Goal: Navigation & Orientation: Find specific page/section

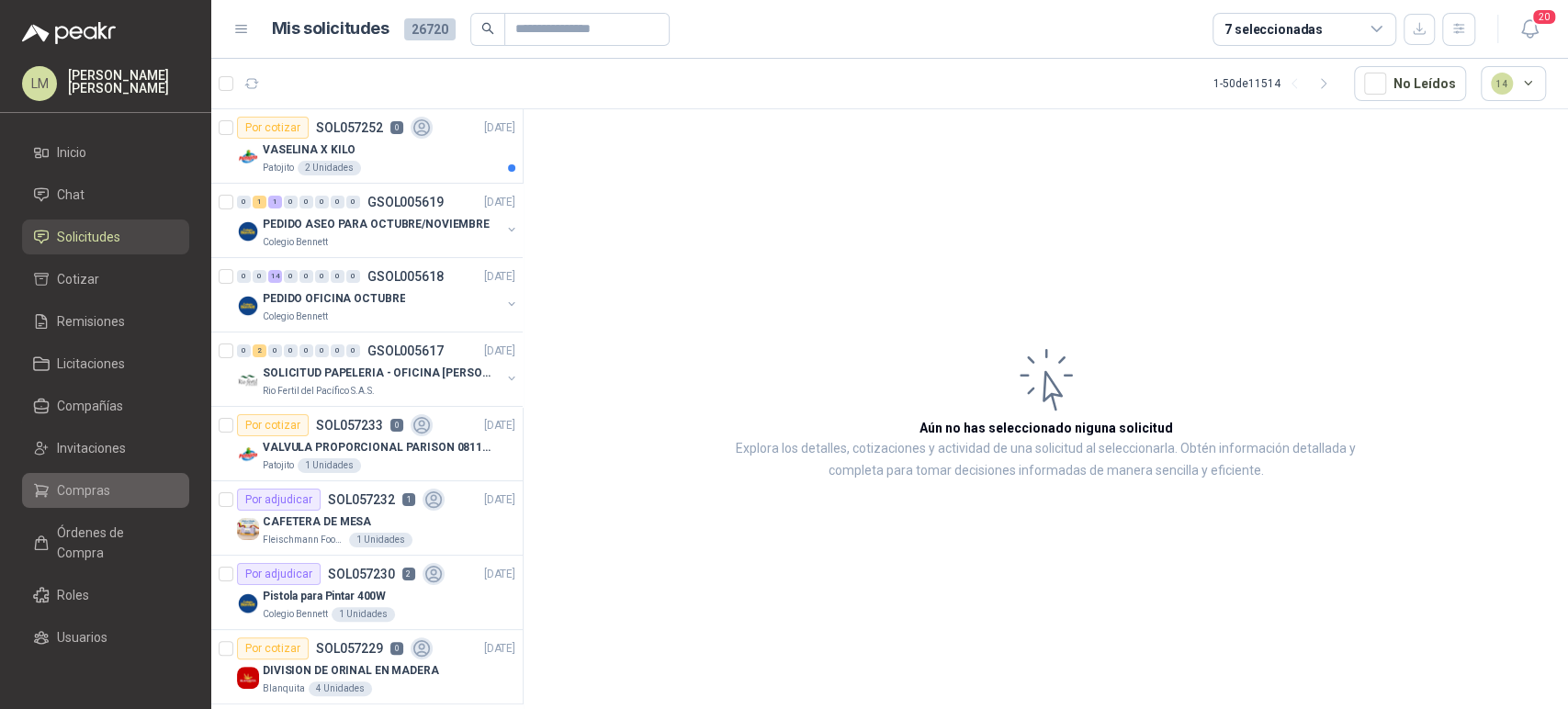
click at [81, 490] on span "Compras" at bounding box center [83, 490] width 54 height 20
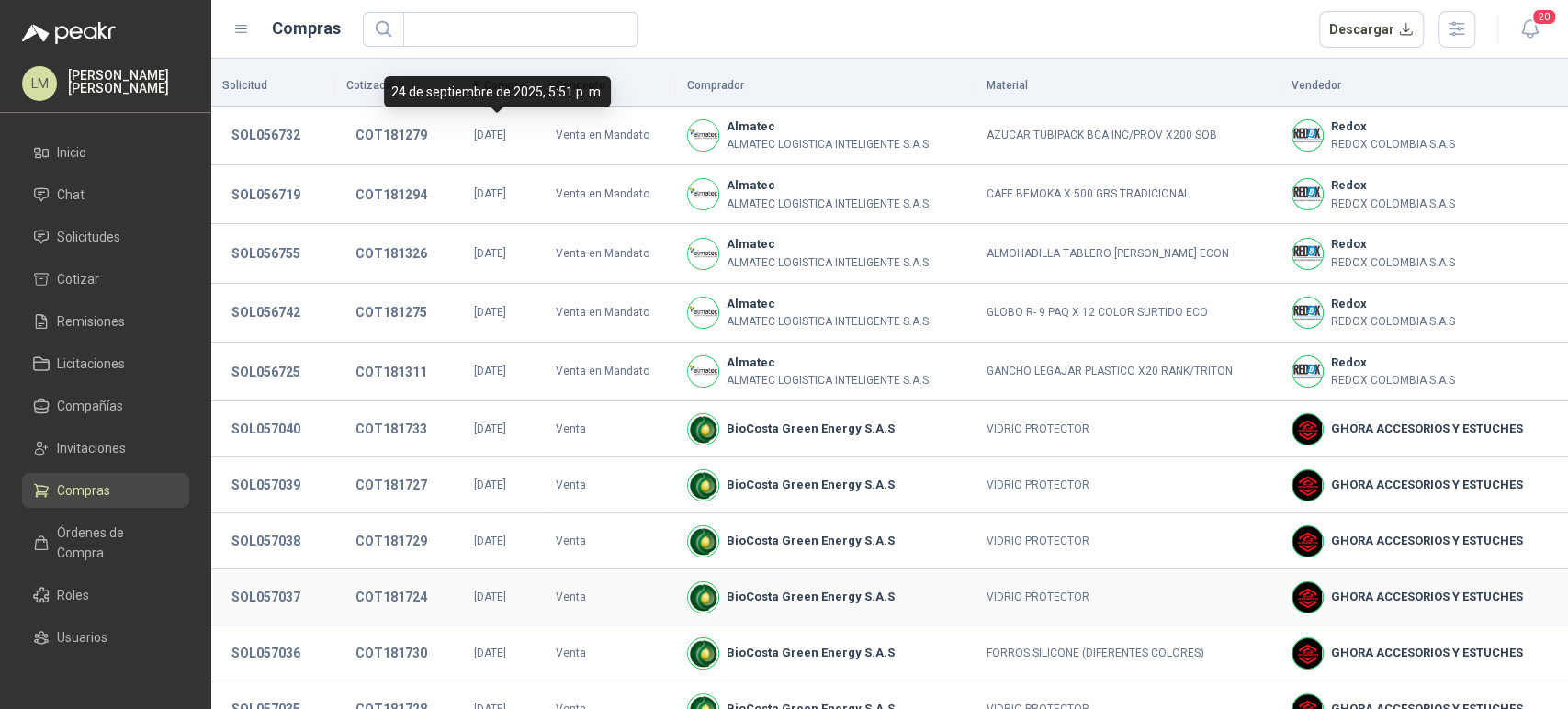
scroll to position [321, 0]
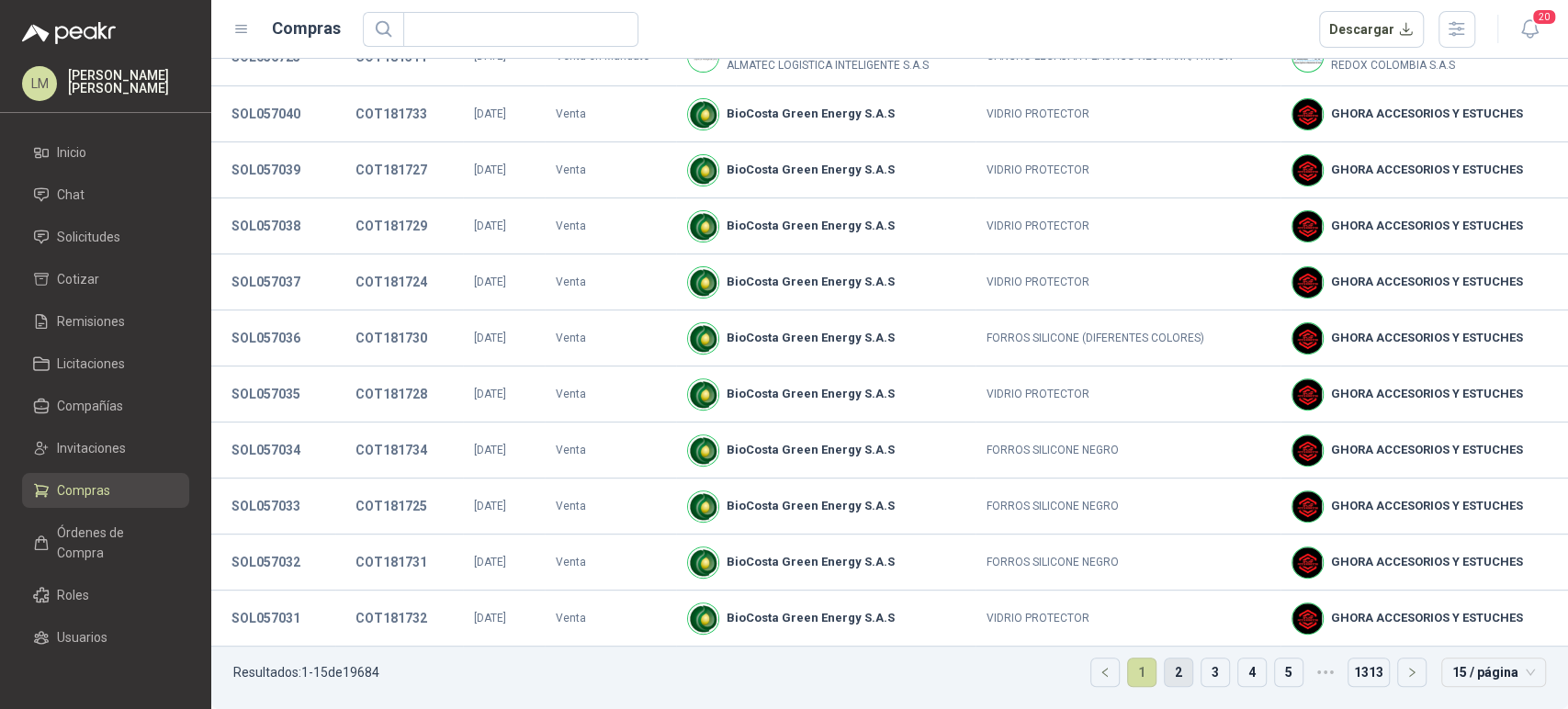
click at [1165, 679] on link "2" at bounding box center [1178, 672] width 28 height 28
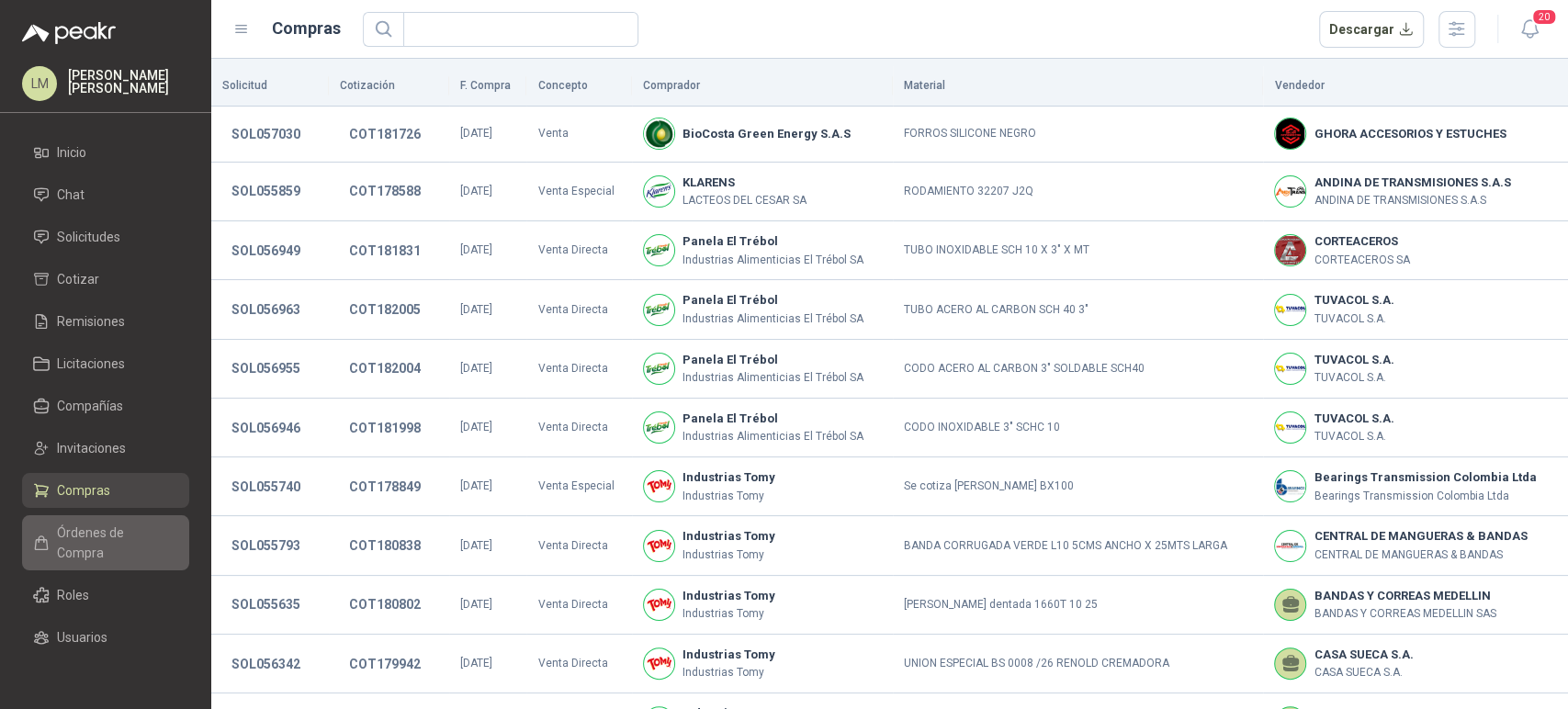
click at [86, 557] on span "Órdenes de Compra" at bounding box center [114, 543] width 115 height 40
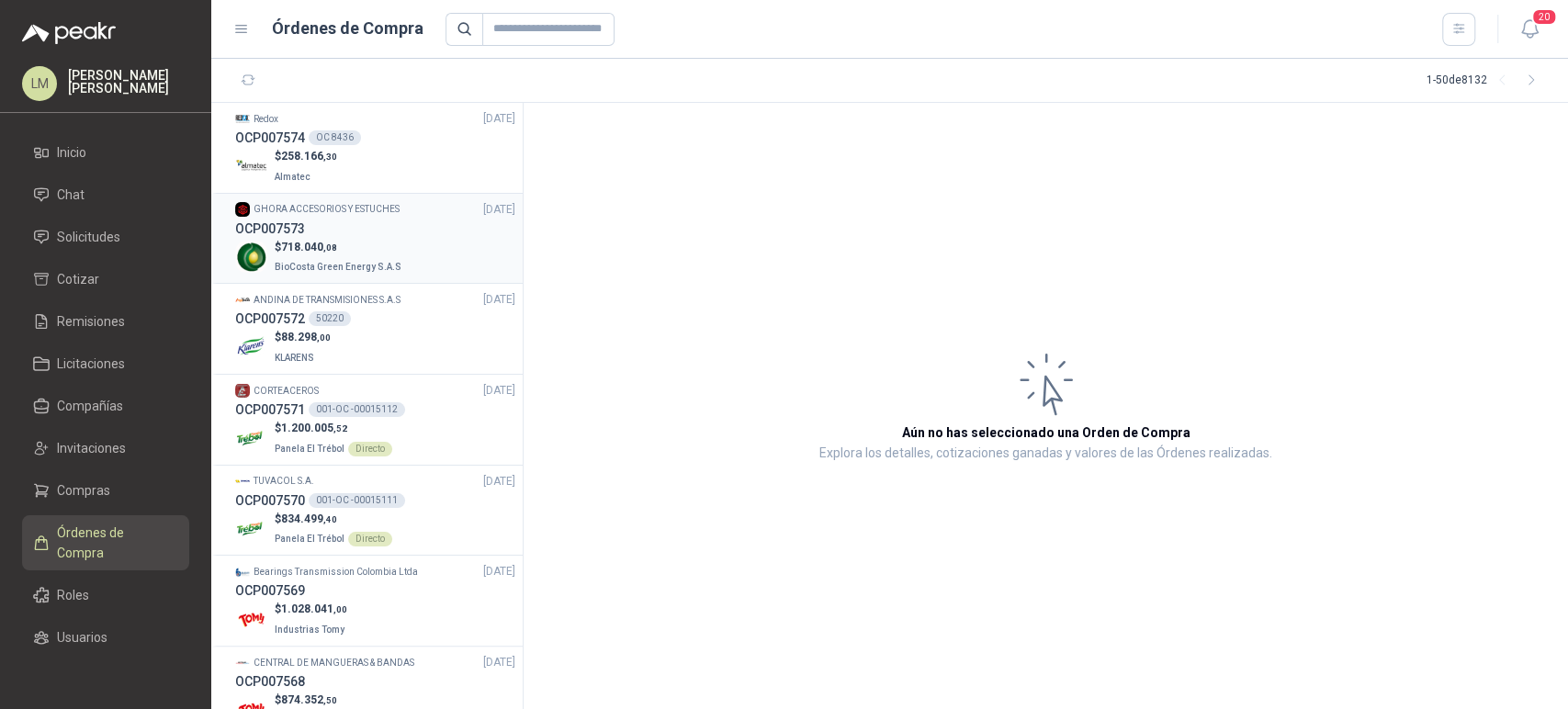
click at [322, 250] on span "718.040 ,08" at bounding box center [309, 247] width 56 height 12
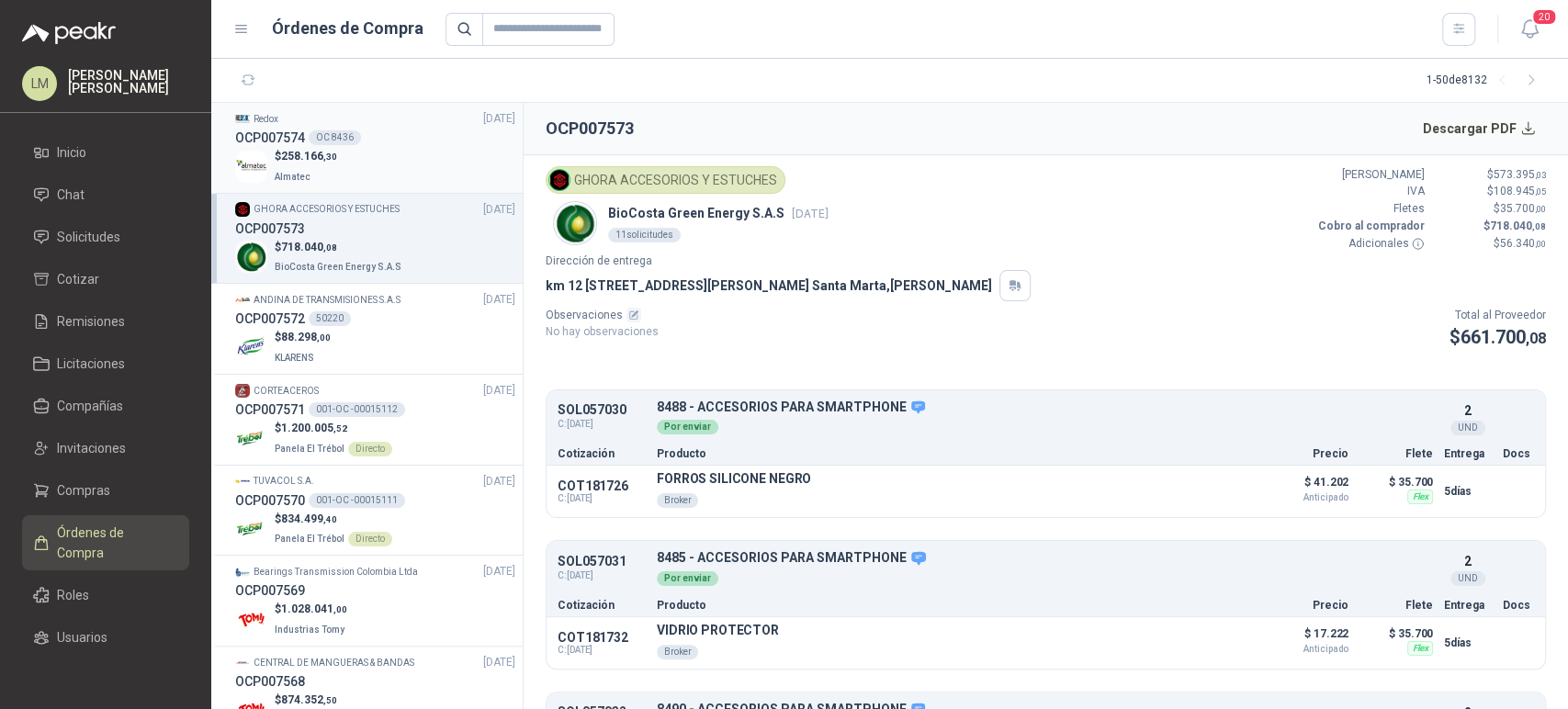
click at [366, 167] on div "$ 258.166 ,30 Almatec" at bounding box center [375, 166] width 280 height 37
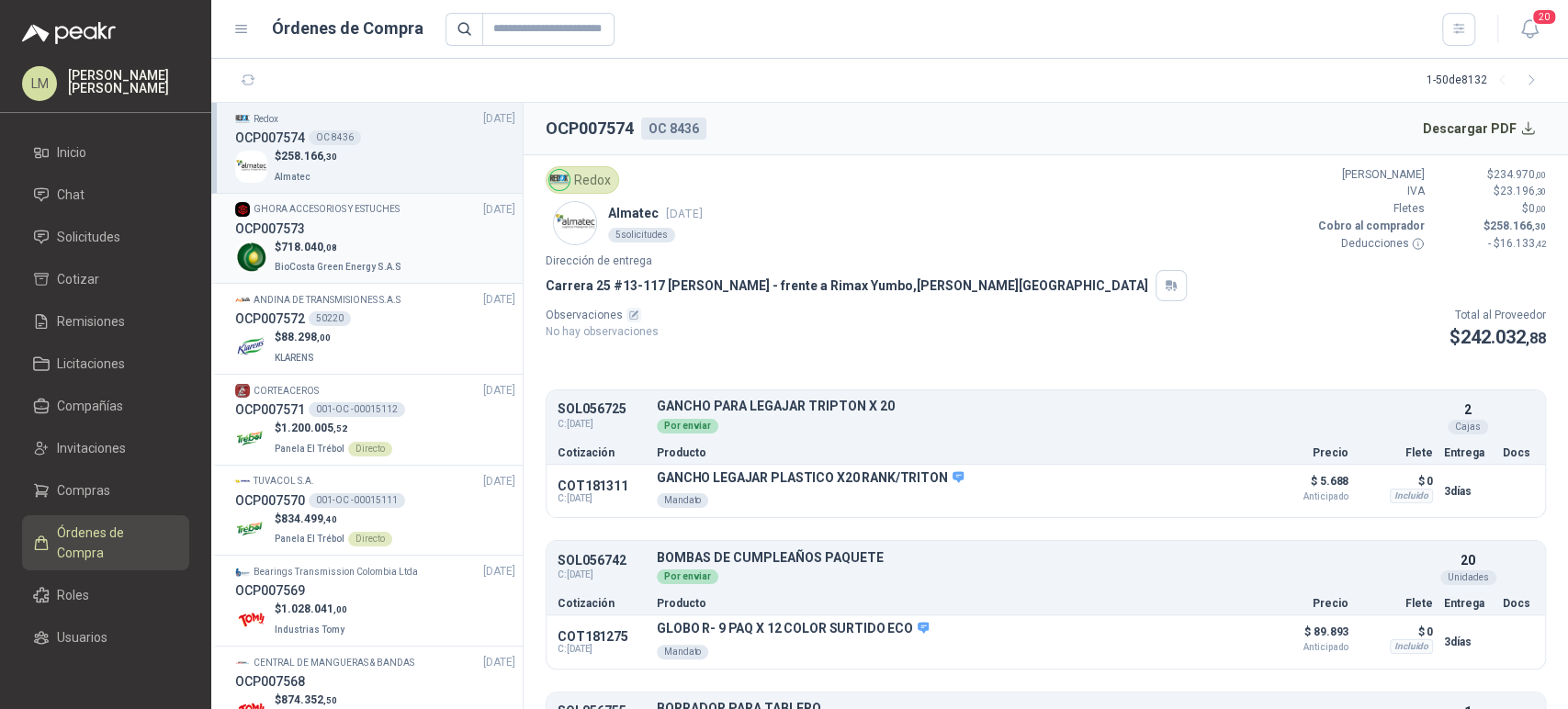
click at [337, 262] on span "BioCosta Green Energy S.A.S" at bounding box center [338, 267] width 127 height 11
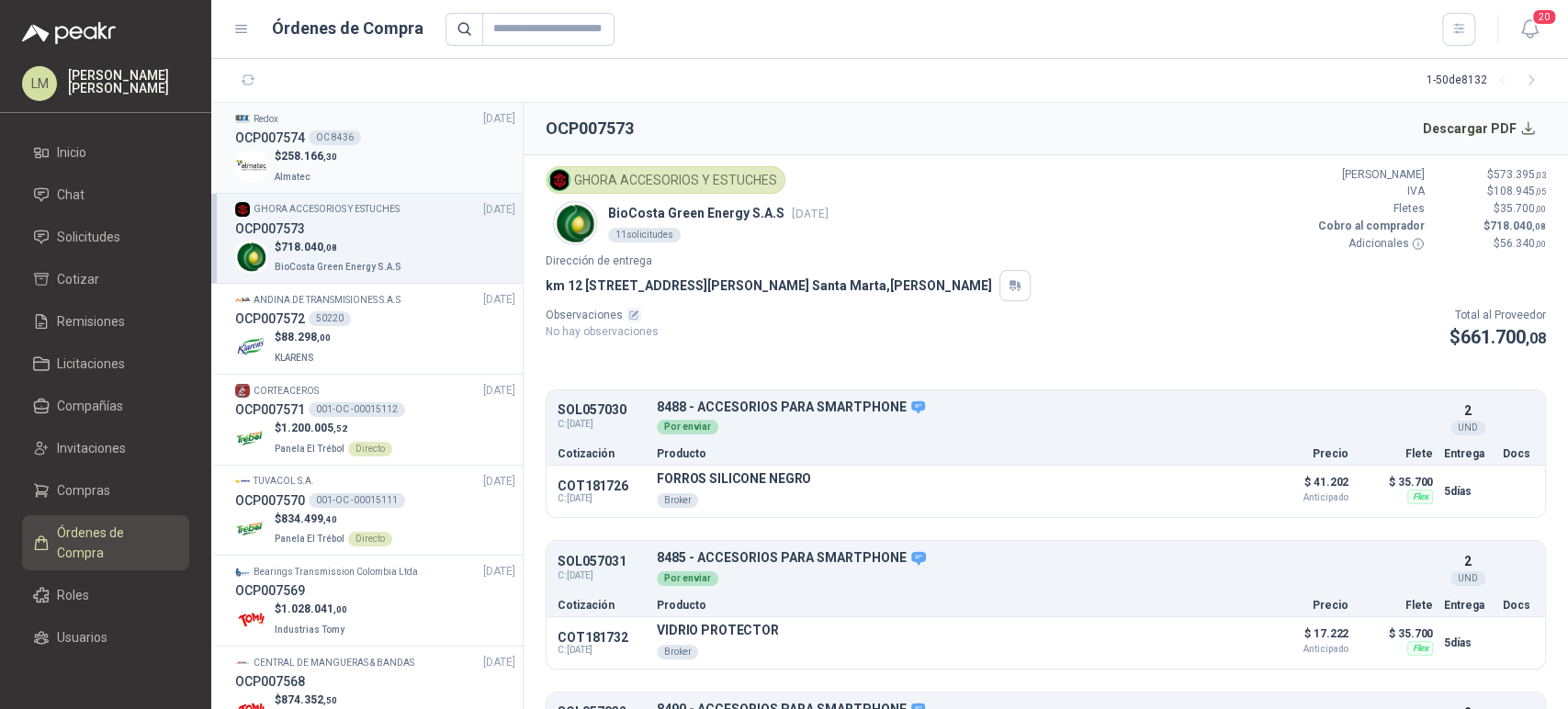
click at [374, 154] on div "$ 258.166 ,30 Almatec" at bounding box center [375, 166] width 280 height 37
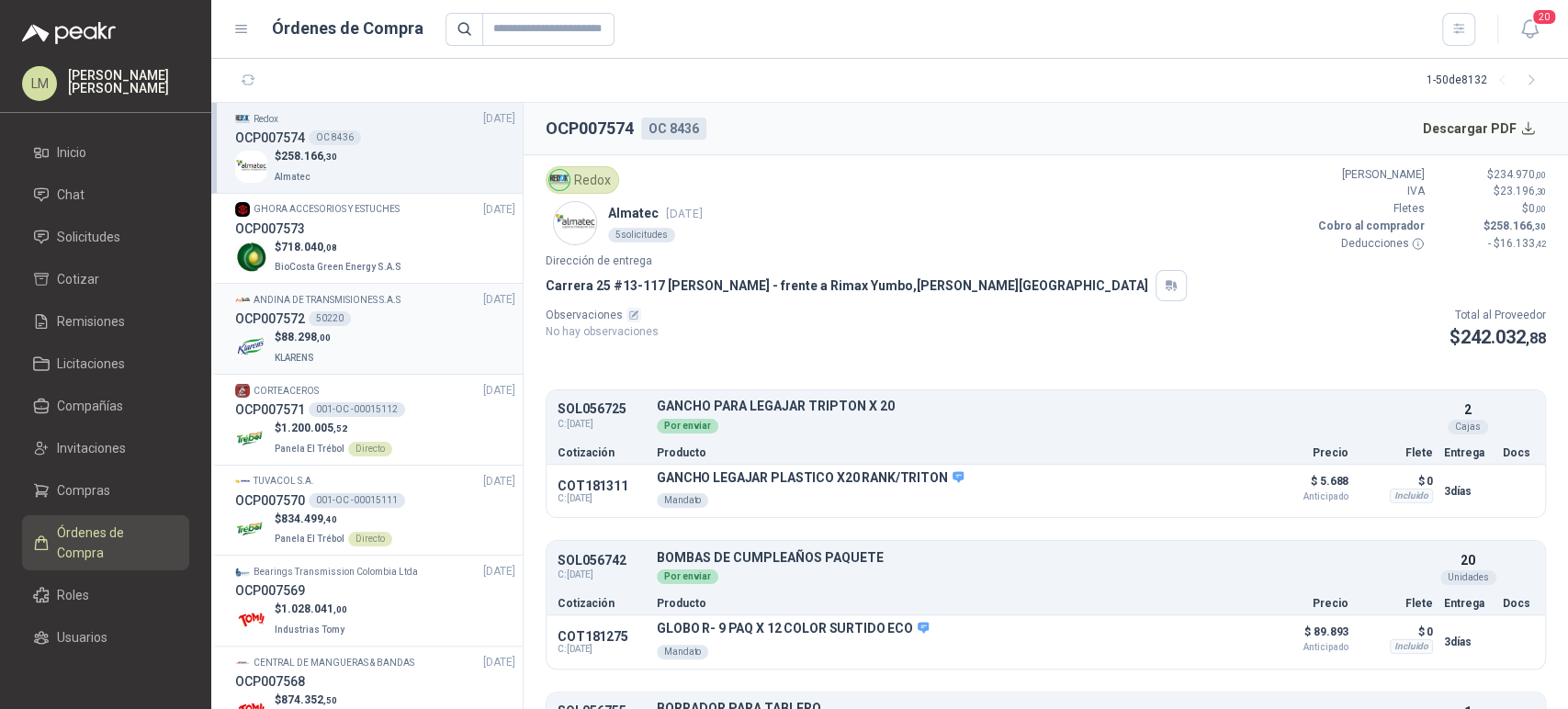
click at [338, 337] on div "$ 88.298 ,00 KLARENS" at bounding box center [375, 347] width 280 height 37
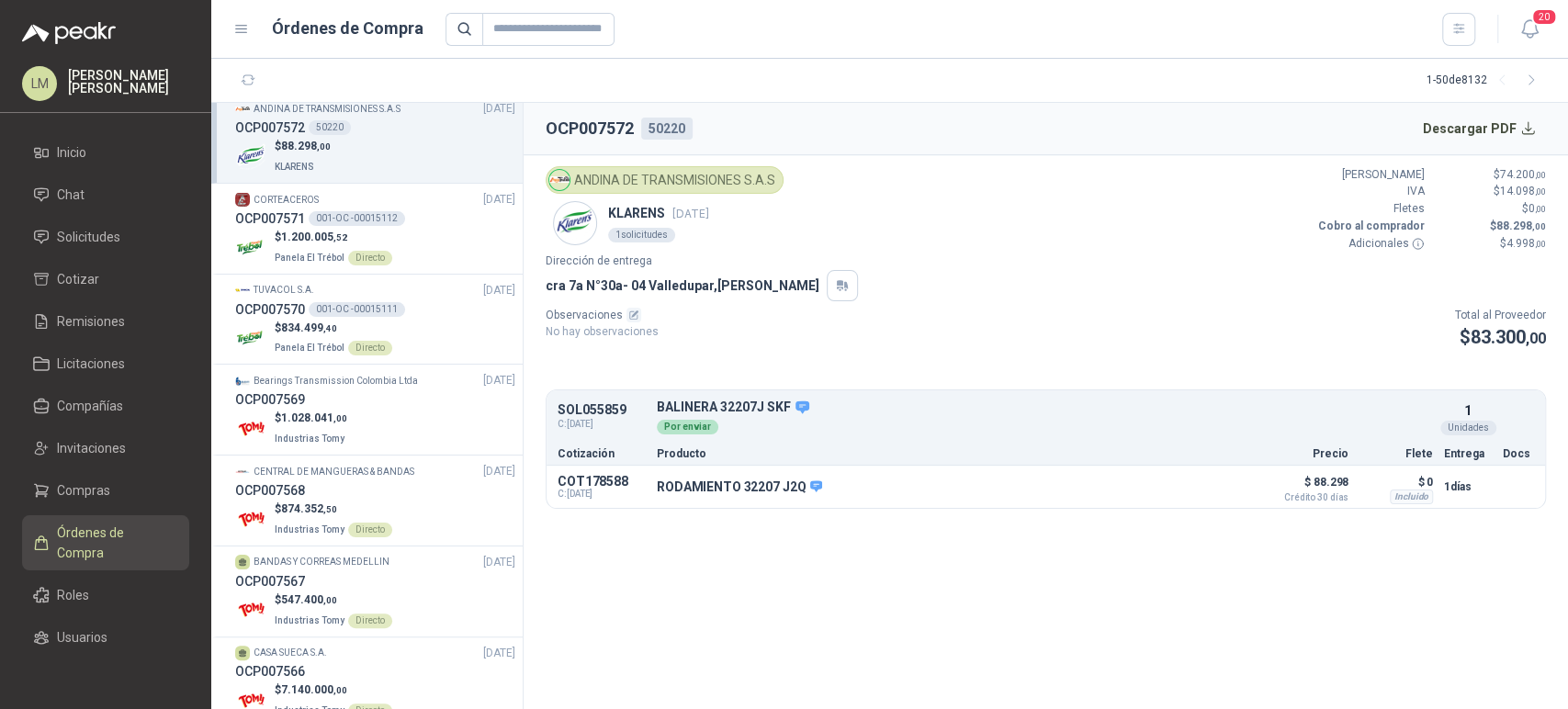
scroll to position [191, 0]
click at [80, 483] on span "Compras" at bounding box center [83, 490] width 54 height 20
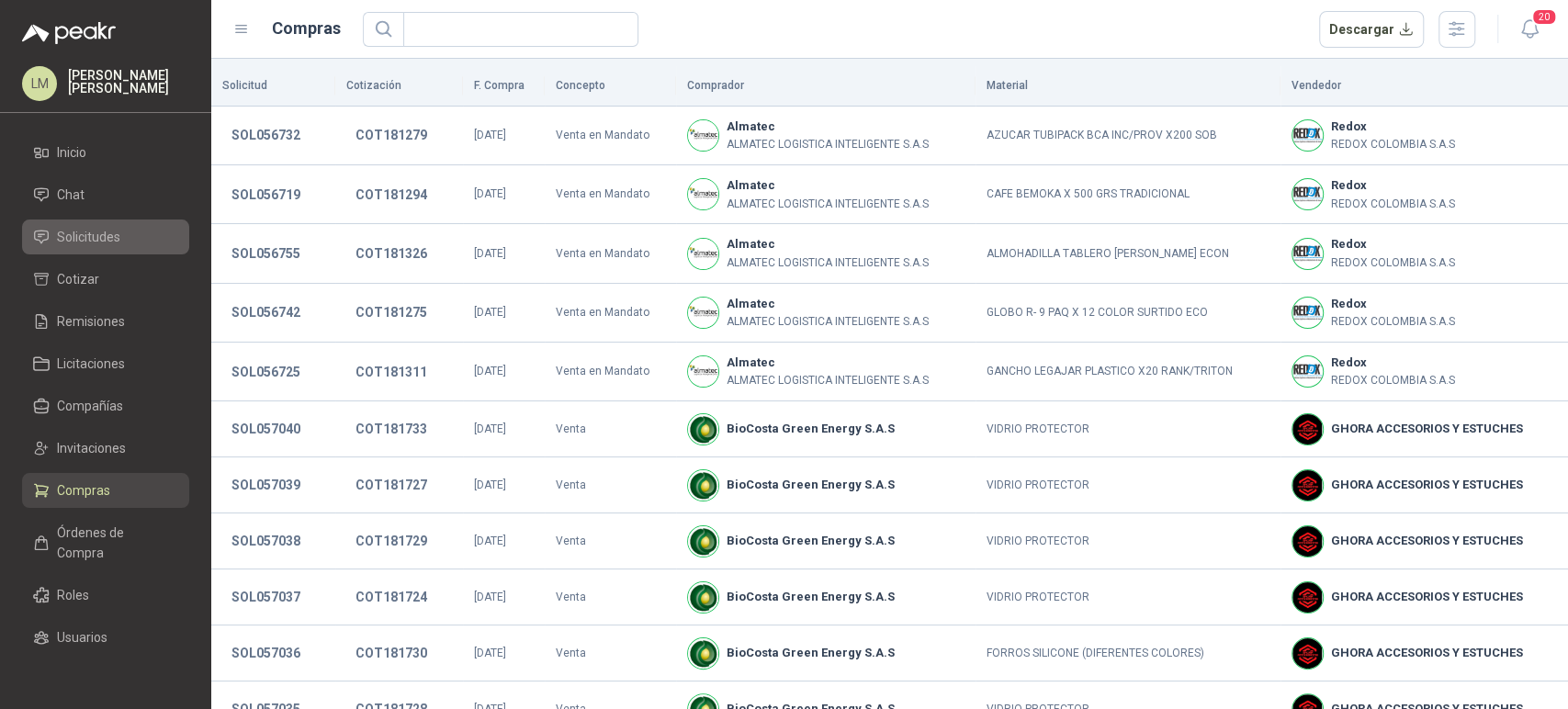
click at [88, 234] on span "Solicitudes" at bounding box center [88, 236] width 63 height 20
